Goal: Task Accomplishment & Management: Use online tool/utility

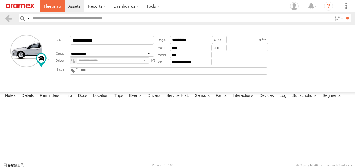
click at [48, 7] on span at bounding box center [52, 5] width 17 height 5
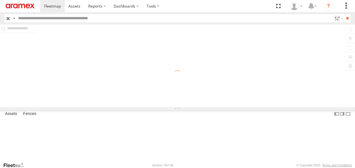
drag, startPoint x: 91, startPoint y: 16, endPoint x: 109, endPoint y: 22, distance: 18.6
click at [92, 16] on input "text" at bounding box center [174, 18] width 316 height 8
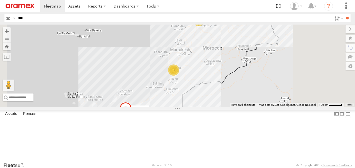
type input "***"
click at [0, 0] on span "Offline" at bounding box center [0, 0] width 0 height 0
click at [344, 19] on input "**" at bounding box center [347, 18] width 6 height 8
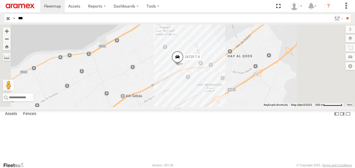
click at [0, 0] on div "24725 T 6" at bounding box center [0, 0] width 0 height 0
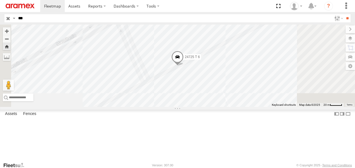
click at [6, 17] on input "button" at bounding box center [7, 18] width 7 height 8
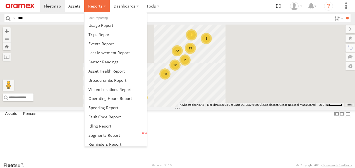
click at [100, 5] on span at bounding box center [95, 5] width 14 height 5
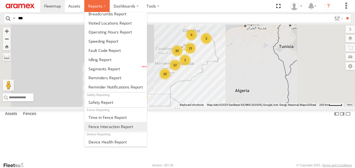
scroll to position [84, 0]
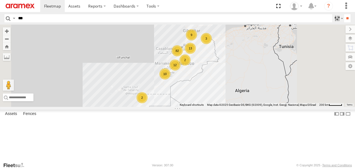
click at [336, 19] on label at bounding box center [338, 18] width 12 height 8
click at [0, 0] on span "Offline" at bounding box center [0, 0] width 0 height 0
click at [349, 18] on input "**" at bounding box center [347, 18] width 6 height 8
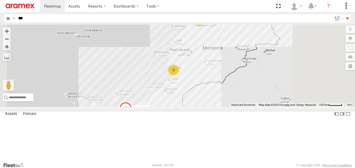
click at [0, 0] on div "29584 T 6" at bounding box center [0, 0] width 0 height 0
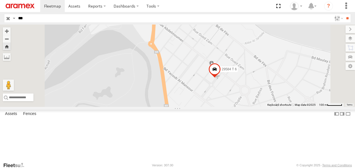
click at [0, 0] on link at bounding box center [0, 0] width 0 height 0
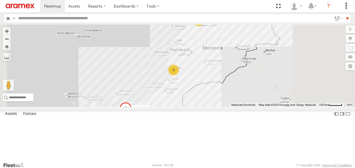
scroll to position [140, 0]
click at [0, 0] on link at bounding box center [0, 0] width 0 height 0
click at [0, 0] on div "90769 T 6" at bounding box center [0, 0] width 0 height 0
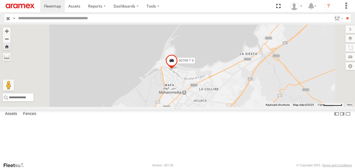
scroll to position [124, 0]
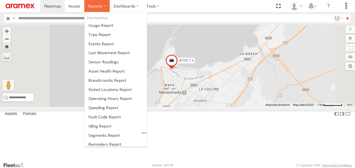
click at [105, 6] on label at bounding box center [96, 6] width 25 height 12
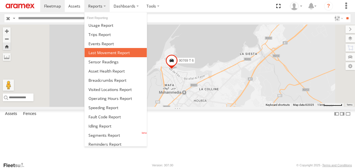
click at [108, 53] on span at bounding box center [108, 52] width 41 height 5
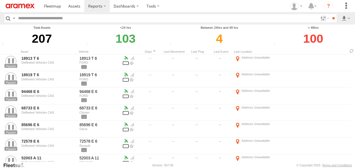
click at [315, 37] on div "100" at bounding box center [313, 38] width 82 height 17
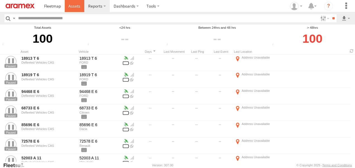
click at [80, 8] on link at bounding box center [75, 6] width 20 height 12
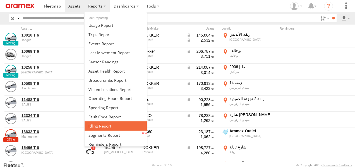
click at [106, 125] on span at bounding box center [99, 125] width 23 height 5
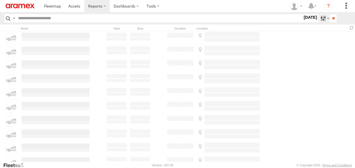
click at [324, 17] on label at bounding box center [324, 18] width 12 height 8
click at [0, 0] on label at bounding box center [0, 0] width 0 height 0
click at [334, 17] on input "**" at bounding box center [333, 18] width 6 height 8
click at [335, 18] on input "**" at bounding box center [333, 18] width 6 height 8
click at [330, 18] on input "**" at bounding box center [333, 18] width 6 height 8
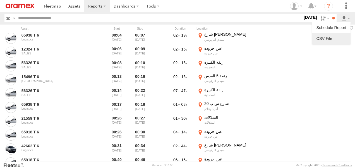
click at [324, 38] on link at bounding box center [331, 38] width 34 height 8
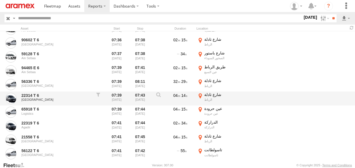
scroll to position [1117, 0]
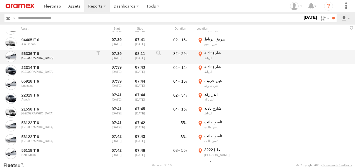
click at [175, 53] on span "32" at bounding box center [176, 53] width 7 height 4
click at [176, 53] on span "32" at bounding box center [176, 53] width 7 height 4
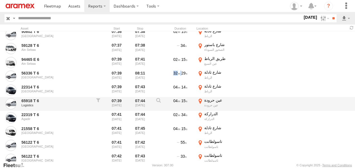
scroll to position [1089, 0]
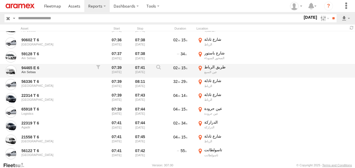
click at [267, 70] on div "94465 E 6 Ain Sebaa 07:39 15/09/2025 07:41 15/09/2025 02 15 طريق الرباط عين الس…" at bounding box center [177, 71] width 355 height 14
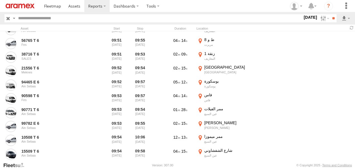
scroll to position [4355, 0]
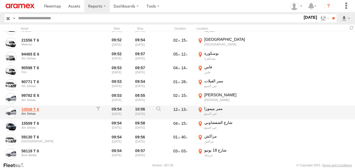
click at [28, 109] on link "10508 T 6" at bounding box center [55, 109] width 68 height 5
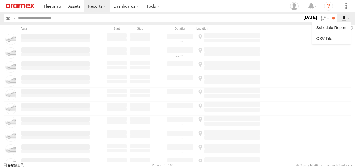
scroll to position [2957, 0]
click at [338, 29] on label at bounding box center [331, 27] width 34 height 8
click at [0, 0] on button "Schedule" at bounding box center [0, 0] width 0 height 0
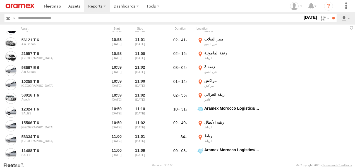
scroll to position [7256, 0]
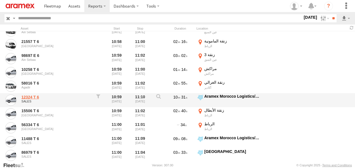
click at [35, 96] on link "12324 T 6" at bounding box center [55, 97] width 68 height 5
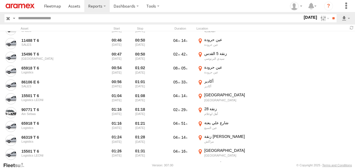
scroll to position [178, 0]
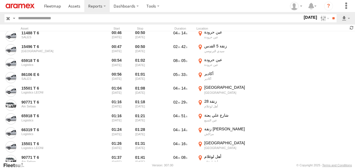
click at [352, 28] on span at bounding box center [351, 27] width 7 height 5
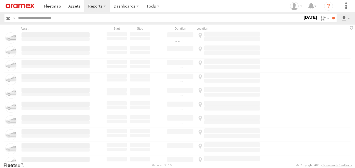
scroll to position [1582, 0]
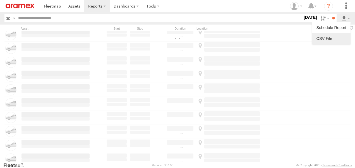
click at [331, 41] on link at bounding box center [331, 38] width 34 height 8
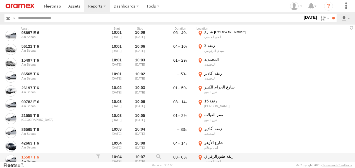
scroll to position [4651, 0]
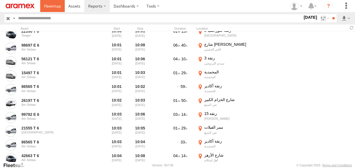
click at [53, 6] on span at bounding box center [52, 5] width 17 height 5
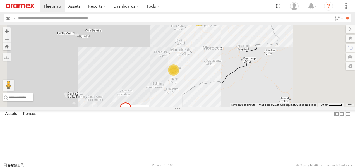
click at [0, 0] on span "Offline" at bounding box center [0, 0] width 0 height 0
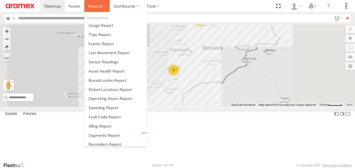
click at [102, 6] on label at bounding box center [96, 6] width 25 height 12
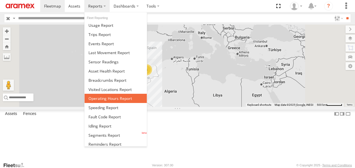
click at [115, 97] on span at bounding box center [110, 98] width 44 height 5
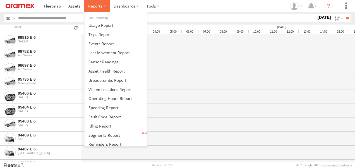
click at [103, 3] on label at bounding box center [96, 6] width 25 height 12
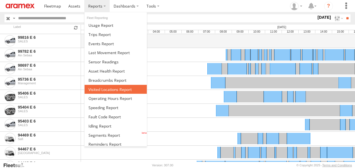
click at [122, 89] on span at bounding box center [109, 89] width 43 height 5
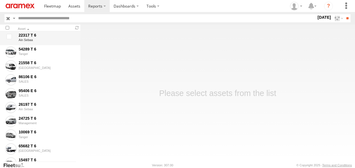
click at [9, 36] on div at bounding box center [9, 38] width 11 height 13
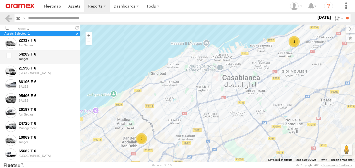
click at [10, 54] on div at bounding box center [9, 57] width 11 height 13
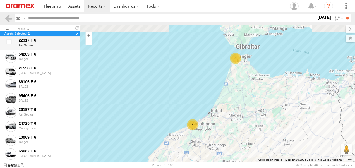
click at [8, 42] on div at bounding box center [9, 43] width 11 height 13
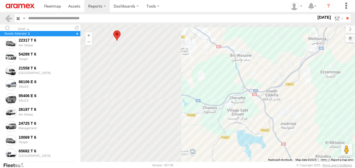
drag, startPoint x: 170, startPoint y: 88, endPoint x: 321, endPoint y: 124, distance: 154.5
click at [321, 124] on div at bounding box center [217, 93] width 275 height 137
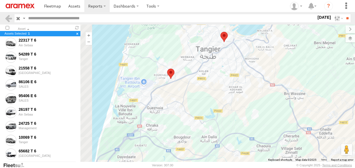
drag, startPoint x: 181, startPoint y: 85, endPoint x: 210, endPoint y: 121, distance: 45.5
click at [238, 126] on div at bounding box center [217, 93] width 275 height 137
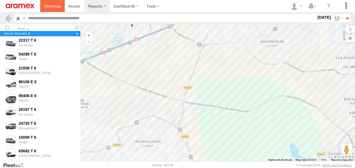
click at [51, 5] on span at bounding box center [52, 5] width 17 height 5
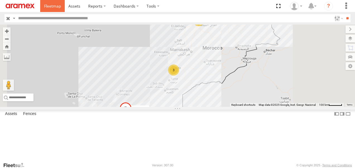
click at [55, 7] on span at bounding box center [52, 5] width 17 height 5
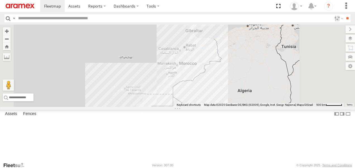
scroll to position [28, 0]
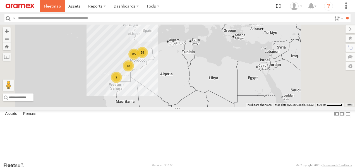
click at [47, 3] on link at bounding box center [52, 6] width 25 height 12
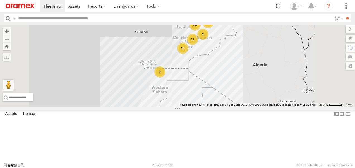
drag, startPoint x: 220, startPoint y: 119, endPoint x: 236, endPoint y: 90, distance: 33.4
click at [236, 90] on div "84 9 10 11 12 2 2 3" at bounding box center [177, 66] width 355 height 82
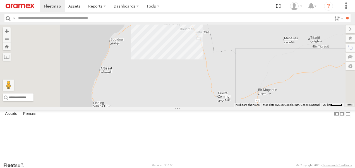
drag, startPoint x: 258, startPoint y: 91, endPoint x: 226, endPoint y: 126, distance: 47.4
click at [226, 107] on div "99783 E 6 18919 T 6 22318 T 6" at bounding box center [177, 66] width 355 height 82
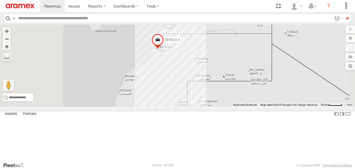
click at [262, 90] on div "99783 E 6 18919 T 6 22318 T 6" at bounding box center [177, 66] width 355 height 82
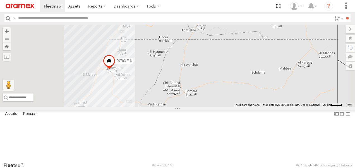
drag, startPoint x: 268, startPoint y: 60, endPoint x: 257, endPoint y: 100, distance: 41.8
click at [257, 100] on div "99783 E 6 18919 T 6 22318 T 6" at bounding box center [177, 66] width 355 height 82
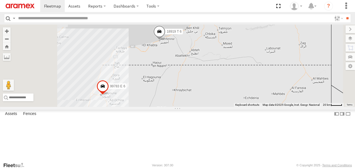
click at [166, 40] on span at bounding box center [159, 32] width 12 height 15
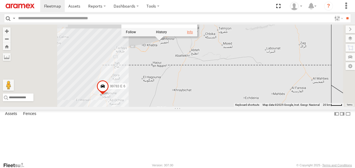
click at [193, 34] on link at bounding box center [190, 32] width 6 height 4
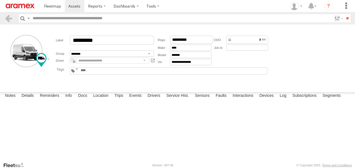
click at [73, 61] on em at bounding box center [74, 62] width 3 height 2
click at [145, 60] on select "**********" at bounding box center [110, 61] width 80 height 6
select select "*****"
click at [70, 58] on select "**********" at bounding box center [110, 61] width 80 height 6
click at [0, 0] on label "Close" at bounding box center [0, 0] width 0 height 0
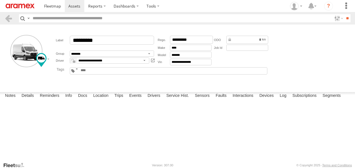
click at [74, 61] on em at bounding box center [74, 62] width 3 height 2
click at [0, 0] on textarea at bounding box center [0, 0] width 0 height 0
click at [50, 7] on span at bounding box center [52, 5] width 17 height 5
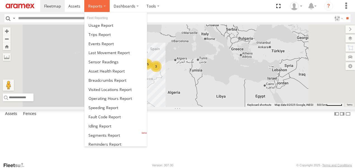
click at [93, 3] on label at bounding box center [96, 6] width 25 height 12
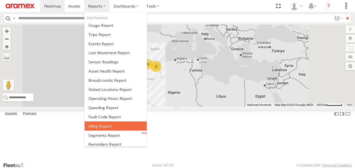
click at [119, 127] on link at bounding box center [116, 125] width 62 height 9
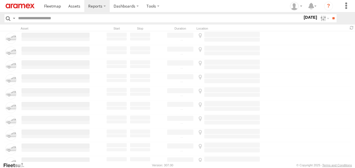
drag, startPoint x: 57, startPoint y: 18, endPoint x: 19, endPoint y: 18, distance: 38.0
click at [19, 18] on input "text" at bounding box center [159, 18] width 287 height 8
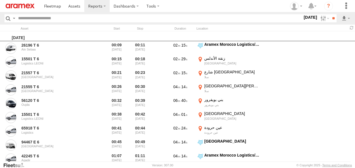
click at [185, 28] on div at bounding box center [180, 29] width 28 height 4
click at [182, 29] on div at bounding box center [180, 29] width 28 height 4
click at [320, 19] on label at bounding box center [324, 18] width 12 height 8
click at [0, 0] on label at bounding box center [0, 0] width 0 height 0
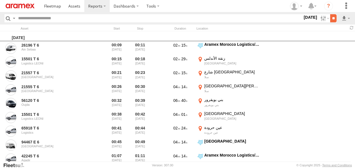
click at [332, 18] on input "**" at bounding box center [333, 18] width 6 height 8
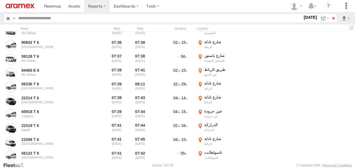
scroll to position [1117, 0]
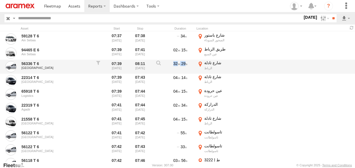
drag, startPoint x: 174, startPoint y: 63, endPoint x: 195, endPoint y: 64, distance: 21.5
click at [195, 64] on div "56336 T 6 [GEOGRAPHIC_DATA] 07:39 [DATE] 08:11 [DATE] 32 29 [GEOGRAPHIC_DATA] 3…" at bounding box center [177, 67] width 355 height 14
drag, startPoint x: 195, startPoint y: 64, endPoint x: 174, endPoint y: 70, distance: 22.2
click at [174, 70] on div "32 29" at bounding box center [180, 66] width 28 height 13
click at [179, 66] on div "32 29" at bounding box center [180, 66] width 28 height 13
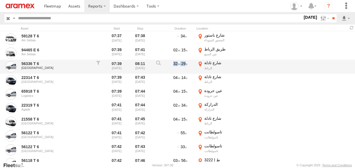
drag, startPoint x: 171, startPoint y: 61, endPoint x: 191, endPoint y: 64, distance: 20.3
click at [191, 64] on div "32 29" at bounding box center [180, 66] width 28 height 13
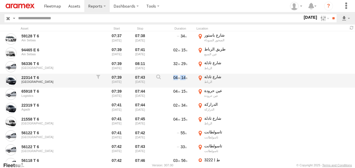
drag, startPoint x: 191, startPoint y: 64, endPoint x: 188, endPoint y: 79, distance: 15.9
click at [188, 79] on div "04 14" at bounding box center [180, 80] width 28 height 13
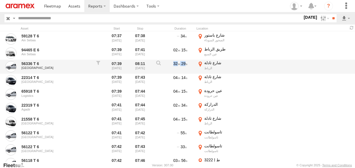
drag, startPoint x: 188, startPoint y: 79, endPoint x: 190, endPoint y: 64, distance: 14.9
click at [190, 64] on div "32 29" at bounding box center [180, 66] width 28 height 13
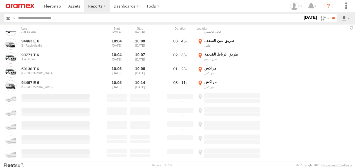
scroll to position [4801, 0]
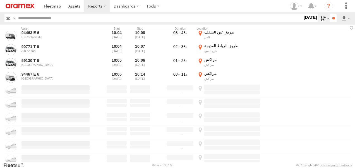
click at [320, 18] on label at bounding box center [324, 18] width 12 height 8
click at [0, 0] on span "Tanger" at bounding box center [0, 0] width 0 height 0
click at [333, 18] on input "**" at bounding box center [333, 18] width 6 height 8
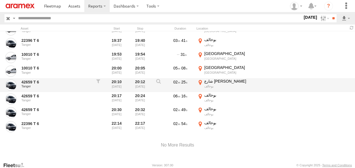
scroll to position [2391, 0]
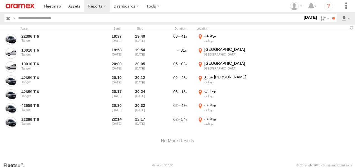
click at [0, 0] on span "Tanger" at bounding box center [0, 0] width 0 height 0
click at [323, 20] on label at bounding box center [324, 18] width 12 height 8
click at [0, 0] on span "Fes" at bounding box center [0, 0] width 0 height 0
click at [332, 20] on input "**" at bounding box center [333, 18] width 6 height 8
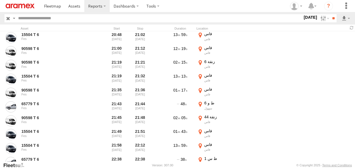
scroll to position [1145, 0]
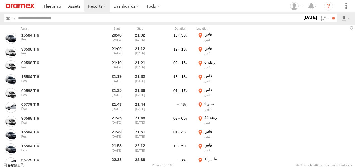
click at [35, 16] on input "text" at bounding box center [159, 18] width 287 height 8
type input "*****"
click at [0, 0] on span "Fes" at bounding box center [0, 0] width 0 height 0
click at [331, 20] on input "**" at bounding box center [333, 18] width 6 height 8
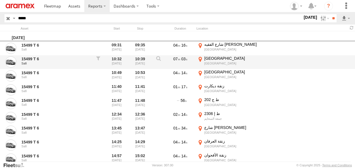
click at [205, 58] on div "[GEOGRAPHIC_DATA]" at bounding box center [232, 58] width 56 height 5
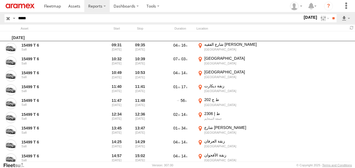
click at [0, 0] on img at bounding box center [0, 0] width 0 height 0
click at [0, 0] on button "Satellite" at bounding box center [0, 0] width 0 height 0
click at [0, 0] on button "Map" at bounding box center [0, 0] width 0 height 0
click at [0, 0] on button "Satellite" at bounding box center [0, 0] width 0 height 0
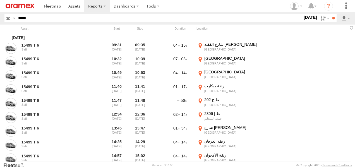
click at [0, 0] on div at bounding box center [0, 0] width 0 height 0
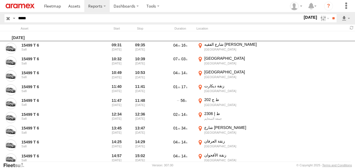
click at [0, 0] on div at bounding box center [0, 0] width 0 height 0
click at [0, 0] on label "×" at bounding box center [0, 0] width 0 height 0
